Goal: Task Accomplishment & Management: Use online tool/utility

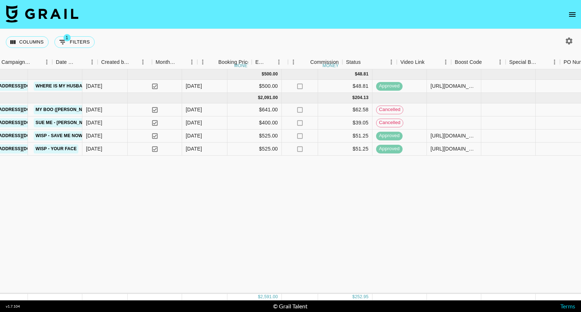
scroll to position [0, 260]
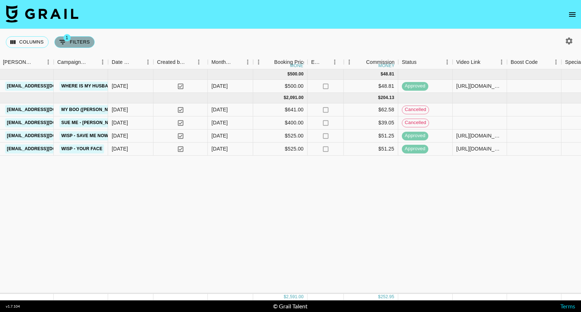
click at [67, 44] on button "1 Filters" at bounding box center [74, 42] width 40 height 12
select select "talentName"
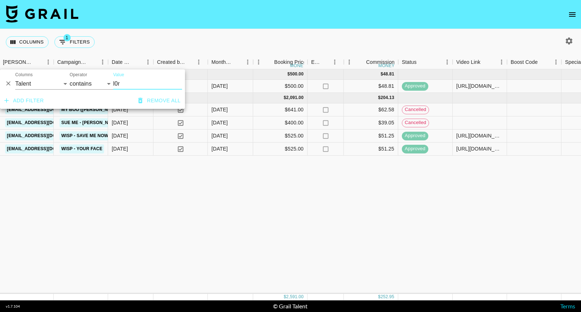
click at [117, 83] on input "l0r" at bounding box center [147, 84] width 69 height 12
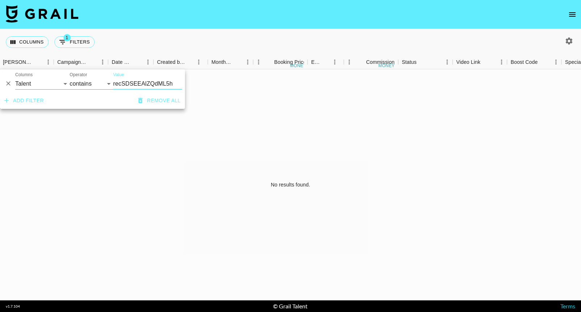
type input "recSDSEEAlZQdML5h"
select select "airtableId"
click at [96, 128] on div "No results found." at bounding box center [290, 184] width 581 height 231
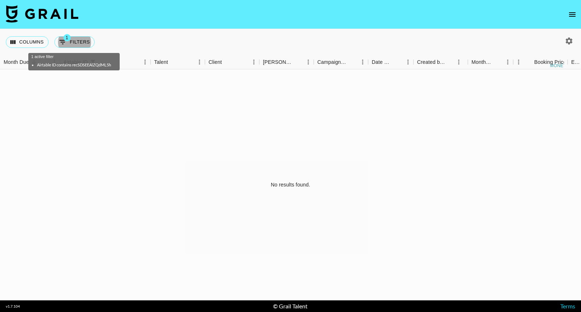
scroll to position [0, 0]
click at [97, 128] on div "No results found." at bounding box center [290, 184] width 581 height 231
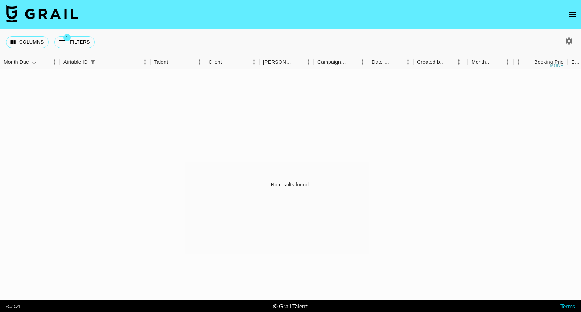
click at [78, 48] on div "Columns 1 Filters + Booking" at bounding box center [52, 42] width 92 height 26
click at [76, 45] on button "1 Filters" at bounding box center [74, 42] width 40 height 12
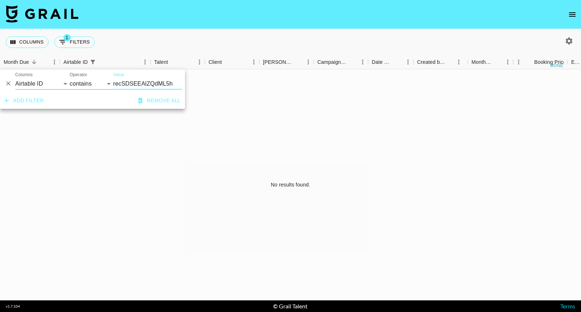
click at [130, 85] on input "recSDSEEAlZQdML5h" at bounding box center [147, 84] width 69 height 12
click at [165, 87] on input "recSDSEEAlZQdML5h" at bounding box center [147, 84] width 69 height 12
click at [166, 85] on input "recSDSEEAlZQdML5h" at bounding box center [147, 84] width 69 height 12
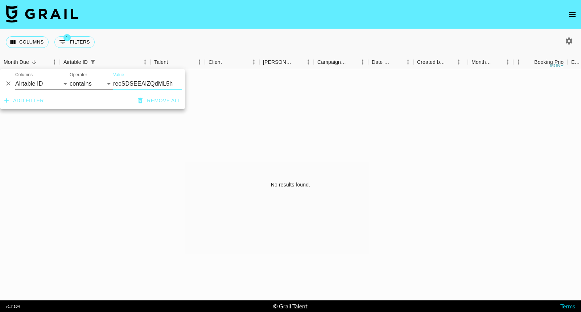
click at [166, 85] on input "recSDSEEAlZQdML5h" at bounding box center [147, 84] width 69 height 12
select select "talentName"
click at [136, 78] on div "Value recSDSEEAlZQdML5h" at bounding box center [147, 80] width 69 height 17
click at [136, 78] on input "recSDSEEAlZQdML5h" at bounding box center [147, 84] width 69 height 12
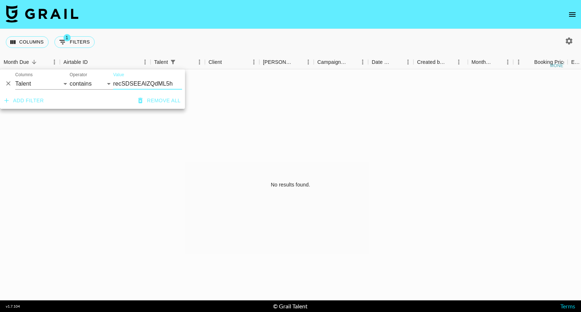
click at [136, 78] on input "recSDSEEAlZQdML5h" at bounding box center [147, 84] width 69 height 12
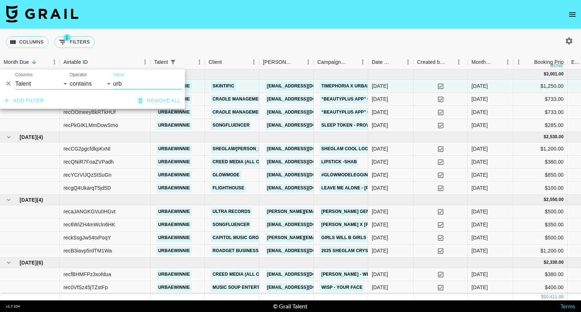
type input "urba"
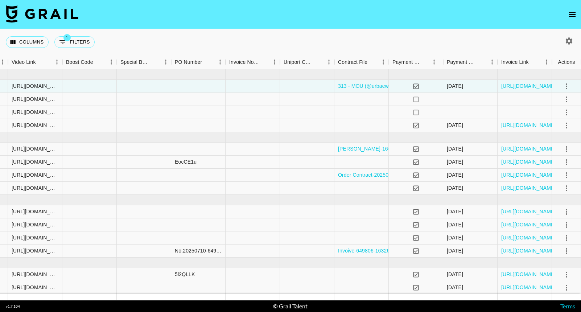
scroll to position [0, 704]
click at [565, 99] on icon "select merge strategy" at bounding box center [566, 99] width 9 height 9
click at [556, 164] on div "Approve" at bounding box center [550, 167] width 22 height 9
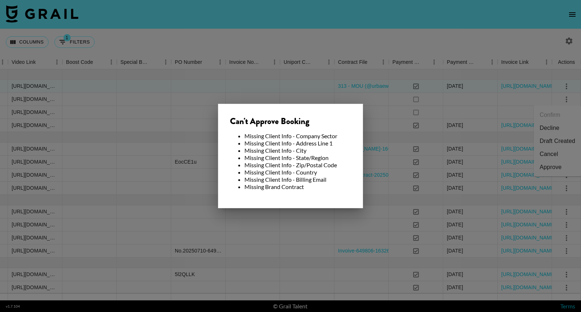
click at [308, 146] on li "Missing Client Info - Address Line 1" at bounding box center [297, 143] width 107 height 7
click at [333, 204] on div "Can't Approve Booking Missing Client Info - Company Sector Missing Client Info …" at bounding box center [290, 156] width 145 height 104
click at [326, 243] on div at bounding box center [290, 156] width 581 height 312
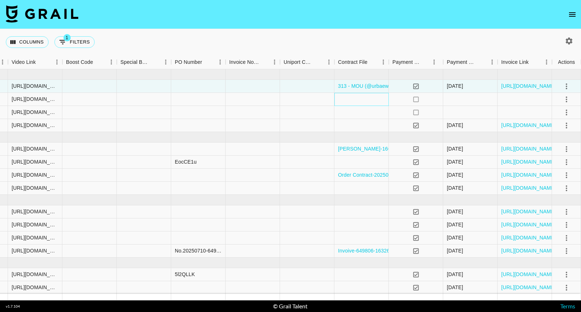
click at [372, 103] on div at bounding box center [361, 99] width 54 height 13
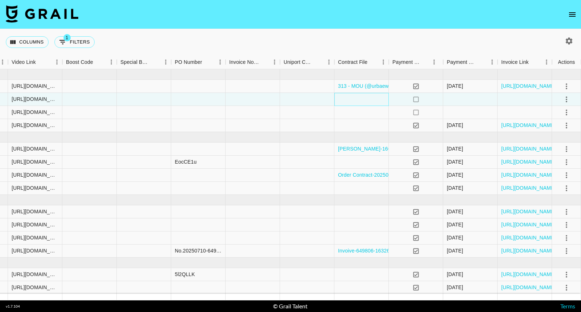
click at [372, 103] on div at bounding box center [361, 99] width 54 height 13
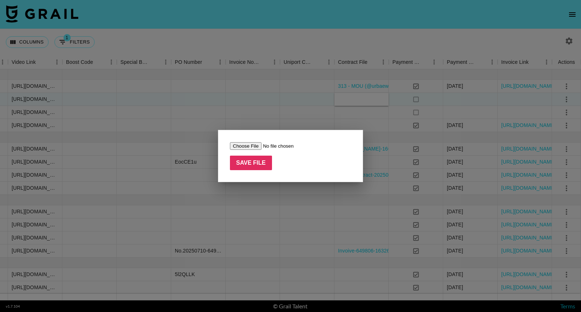
click at [250, 148] on input "file" at bounding box center [276, 146] width 92 height 8
type input "C:\fakepath\Collaboration_Agreement_BeautyPlus_Viktoriia.pdf.pdf"
click at [257, 161] on input "Save File" at bounding box center [251, 163] width 42 height 14
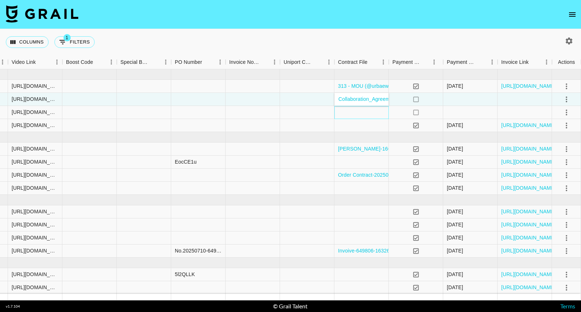
click at [368, 115] on div at bounding box center [361, 112] width 54 height 13
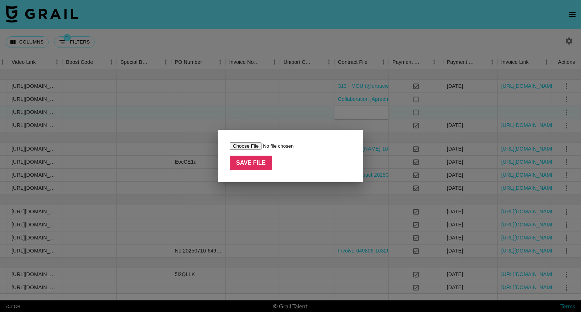
click at [250, 145] on input "file" at bounding box center [276, 146] width 92 height 8
type input "C:\fakepath\Collaboration_Agreement_BeautyPlus_Viktoriia.pdf.pdf"
click at [254, 165] on input "Save File" at bounding box center [251, 163] width 42 height 14
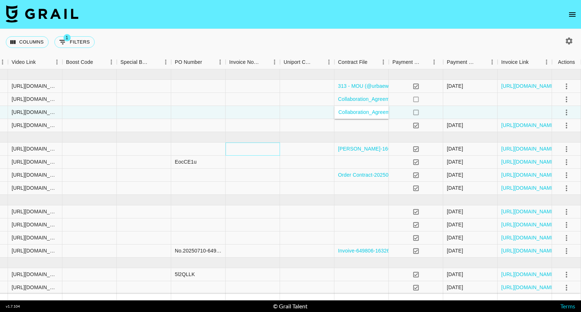
click at [253, 151] on div at bounding box center [252, 148] width 54 height 13
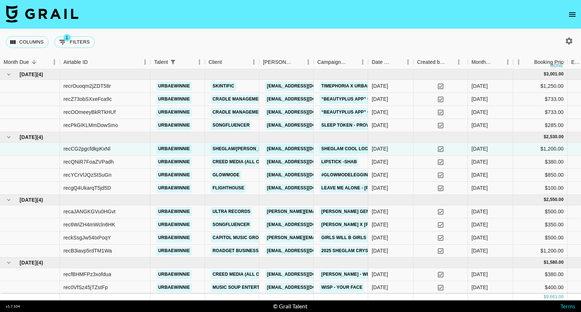
scroll to position [0, 0]
click at [129, 98] on div "recZ73obSXxeFca9c" at bounding box center [105, 99] width 91 height 13
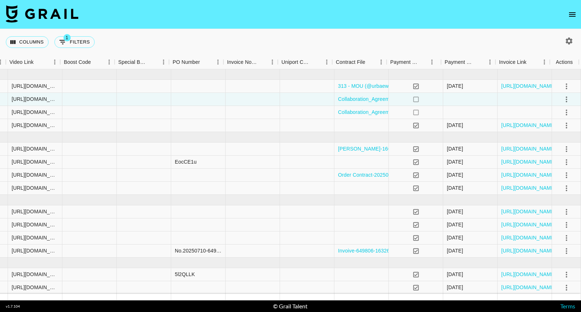
scroll to position [0, 704]
click at [568, 96] on icon "select merge strategy" at bounding box center [566, 99] width 9 height 9
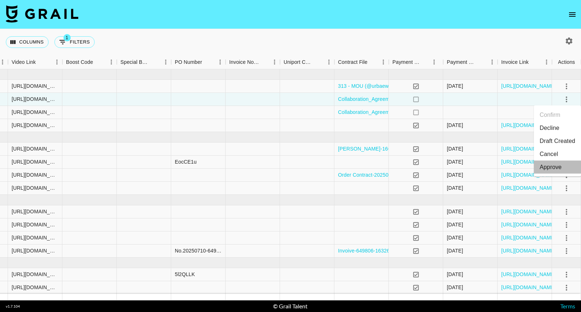
click at [554, 170] on div "Approve" at bounding box center [550, 167] width 22 height 9
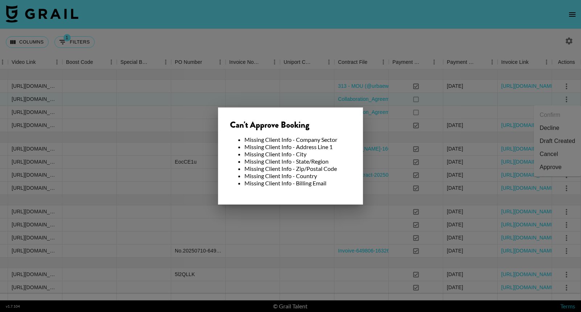
click at [337, 182] on li "Missing Client Info - Billing Email" at bounding box center [297, 182] width 107 height 7
click at [300, 233] on div at bounding box center [290, 156] width 581 height 312
